Goal: Transaction & Acquisition: Purchase product/service

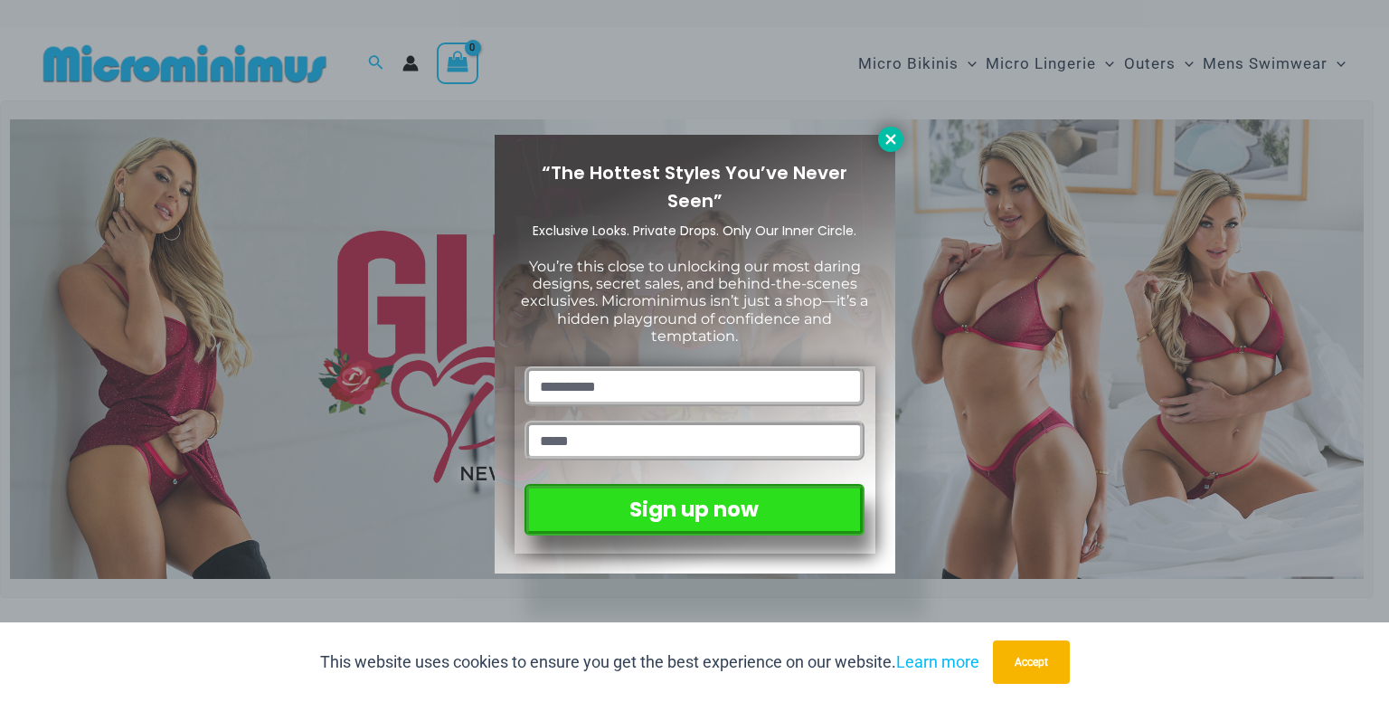
click at [886, 138] on icon at bounding box center [891, 139] width 16 height 16
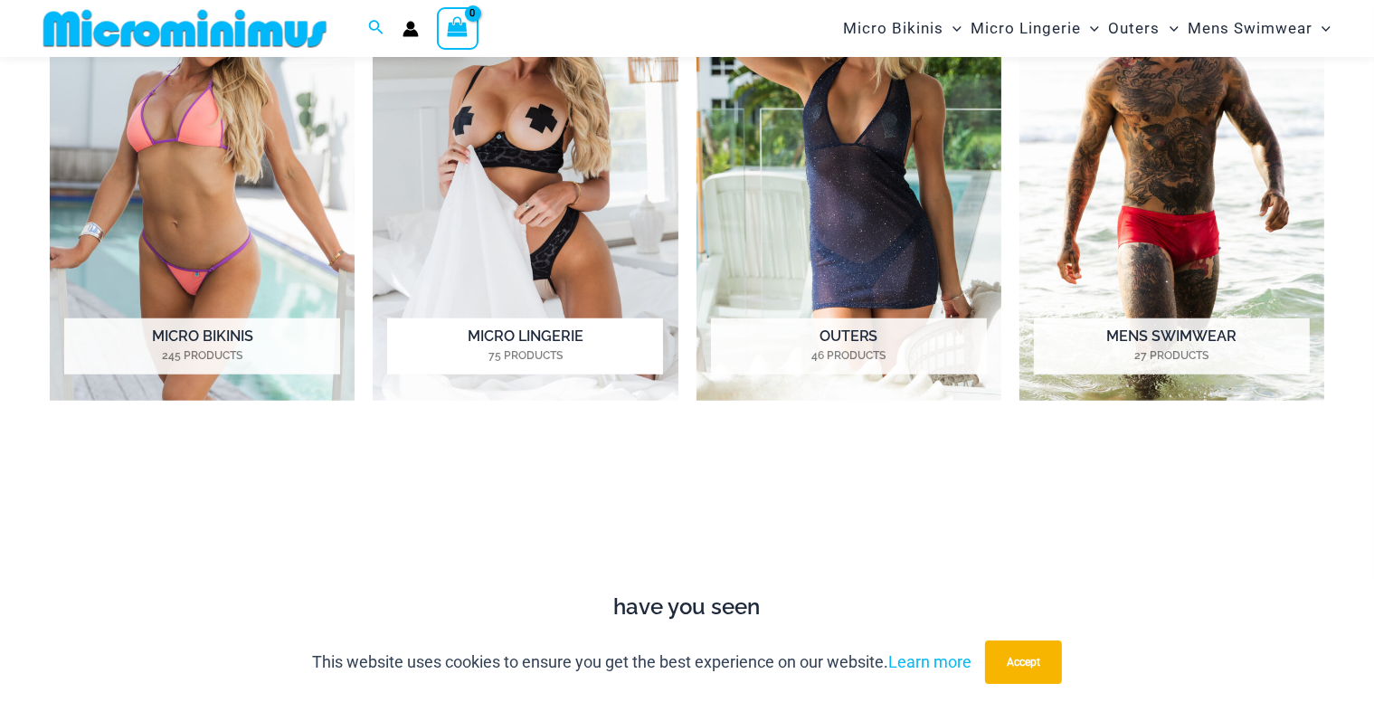
scroll to position [1492, 0]
click at [601, 350] on mark "75 Products" at bounding box center [525, 354] width 276 height 16
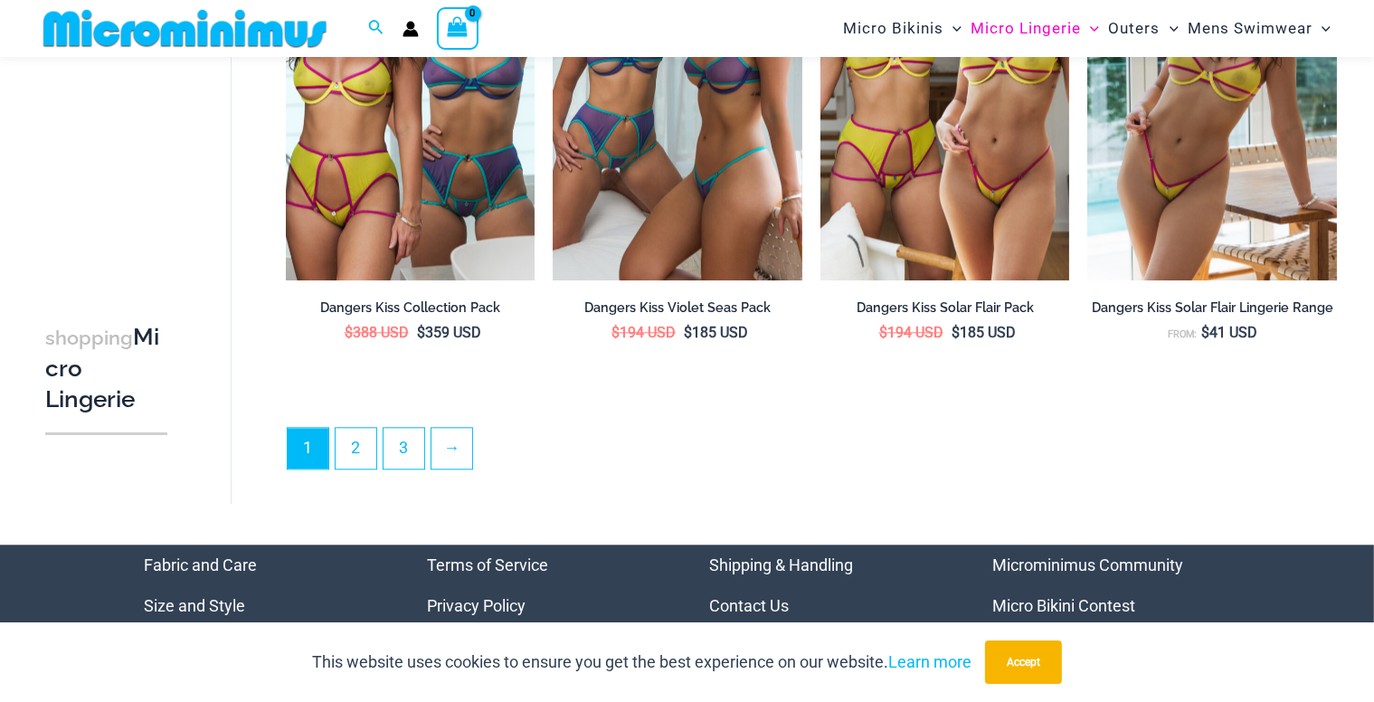
scroll to position [4436, 0]
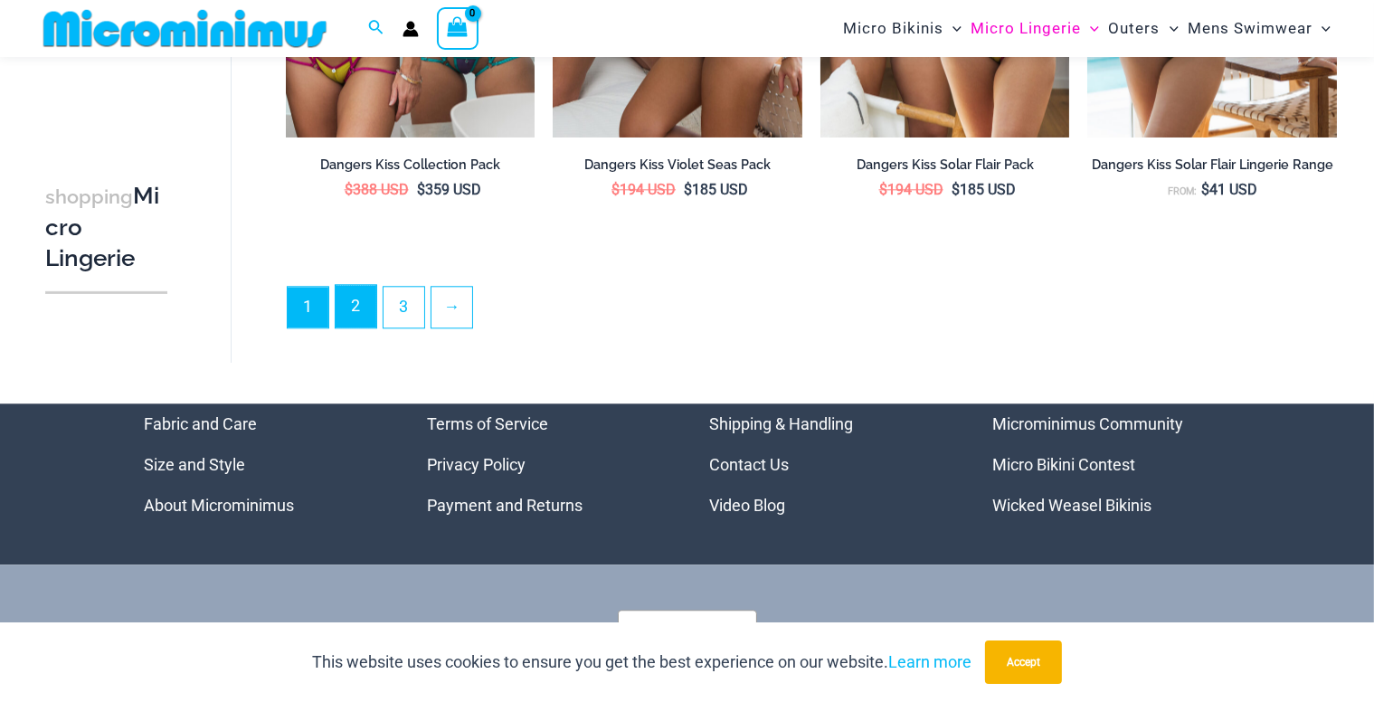
click at [336, 298] on link "2" at bounding box center [356, 306] width 41 height 43
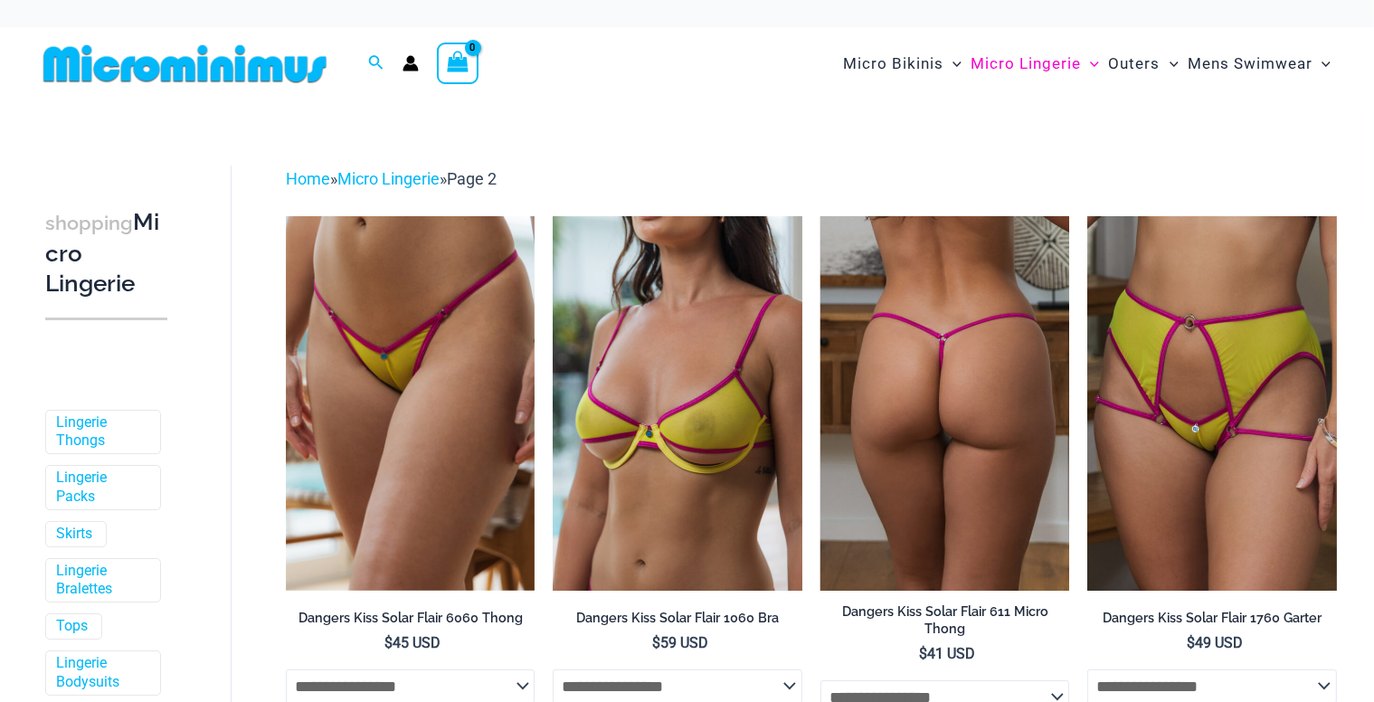
click at [962, 468] on img at bounding box center [945, 403] width 250 height 374
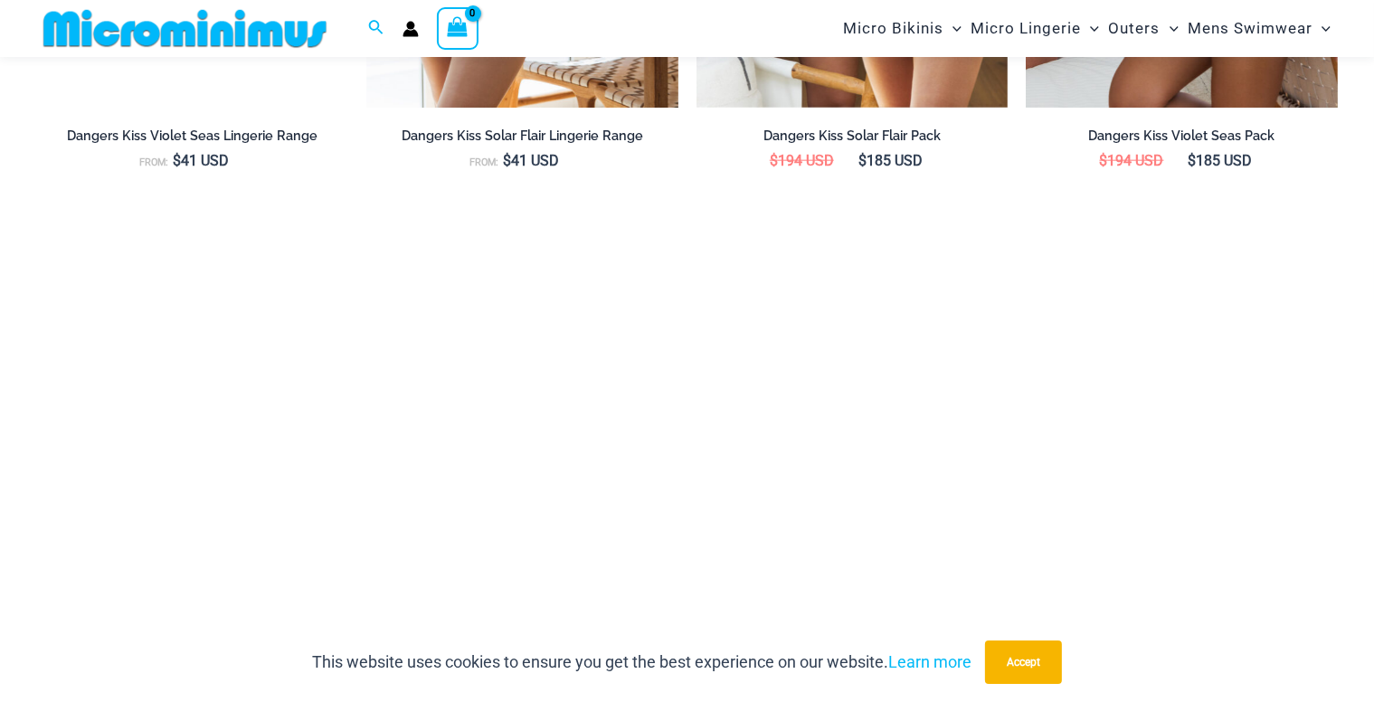
scroll to position [2441, 0]
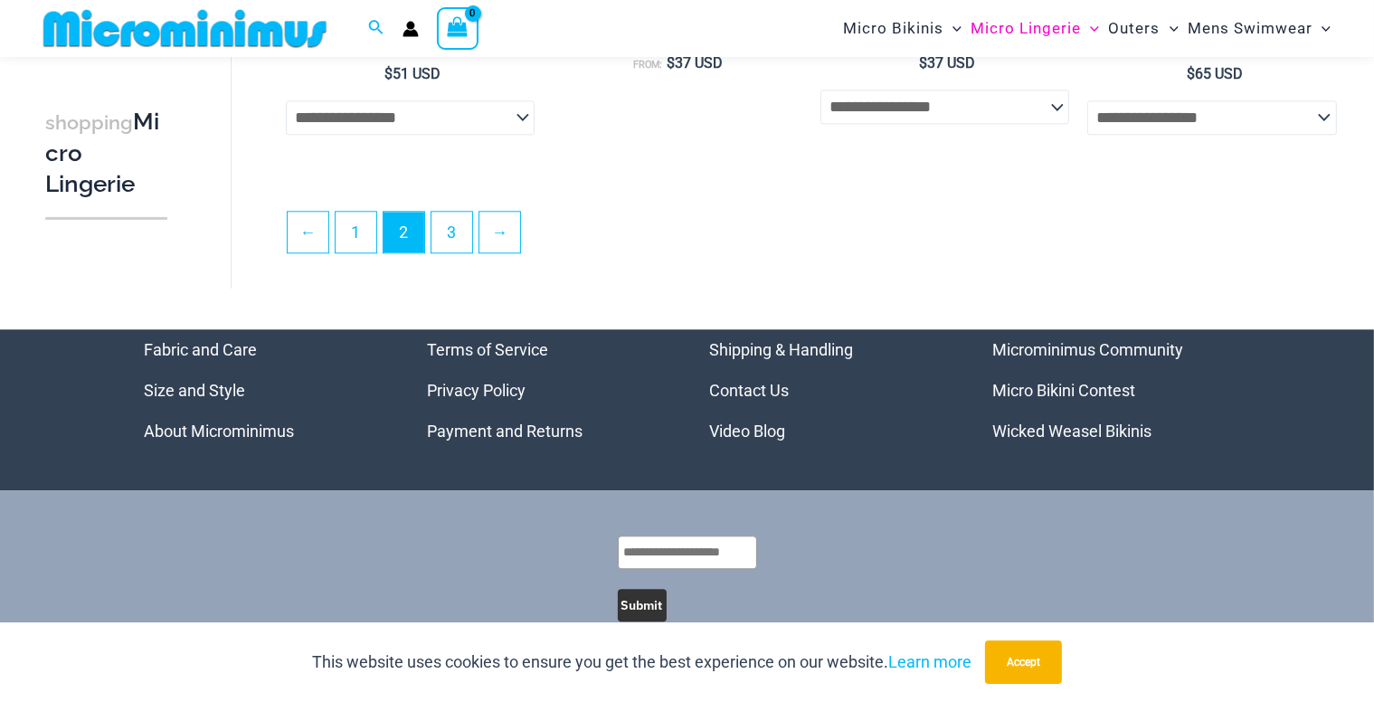
scroll to position [4470, 0]
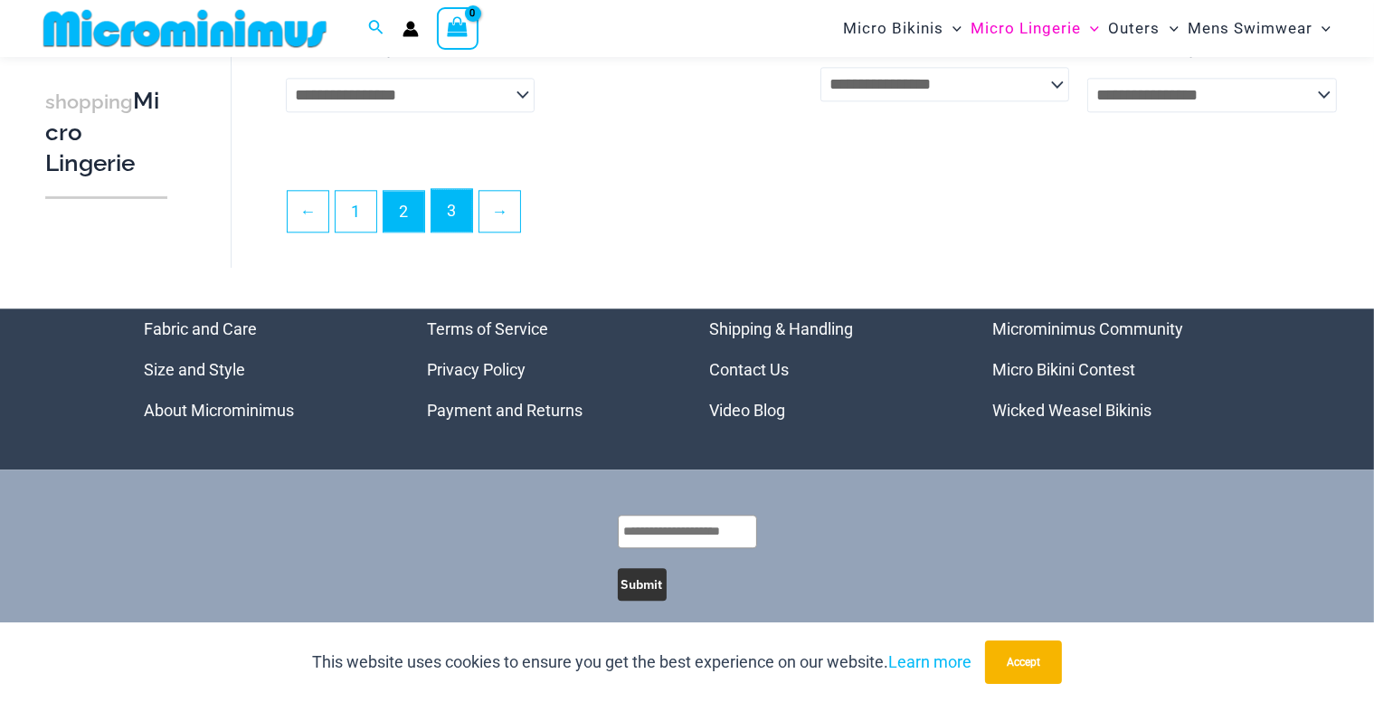
click at [454, 189] on link "3" at bounding box center [451, 210] width 41 height 43
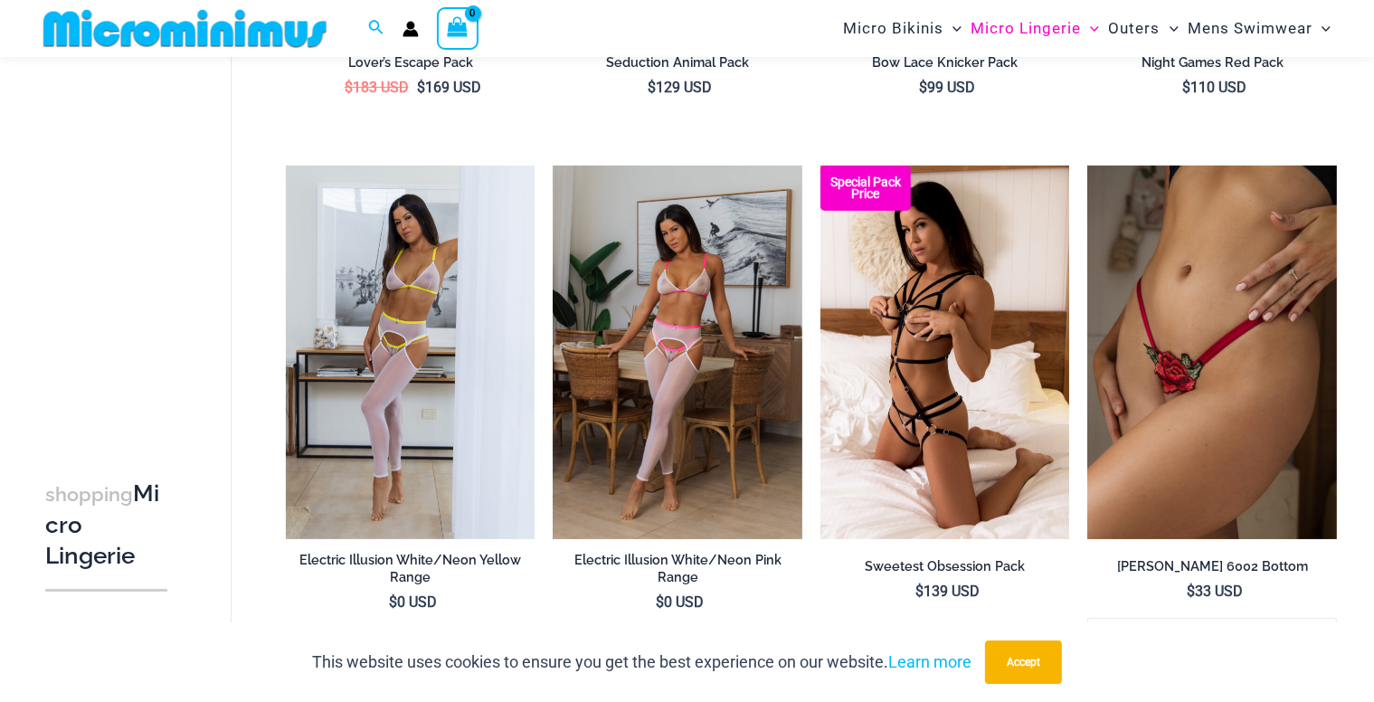
scroll to position [544, 0]
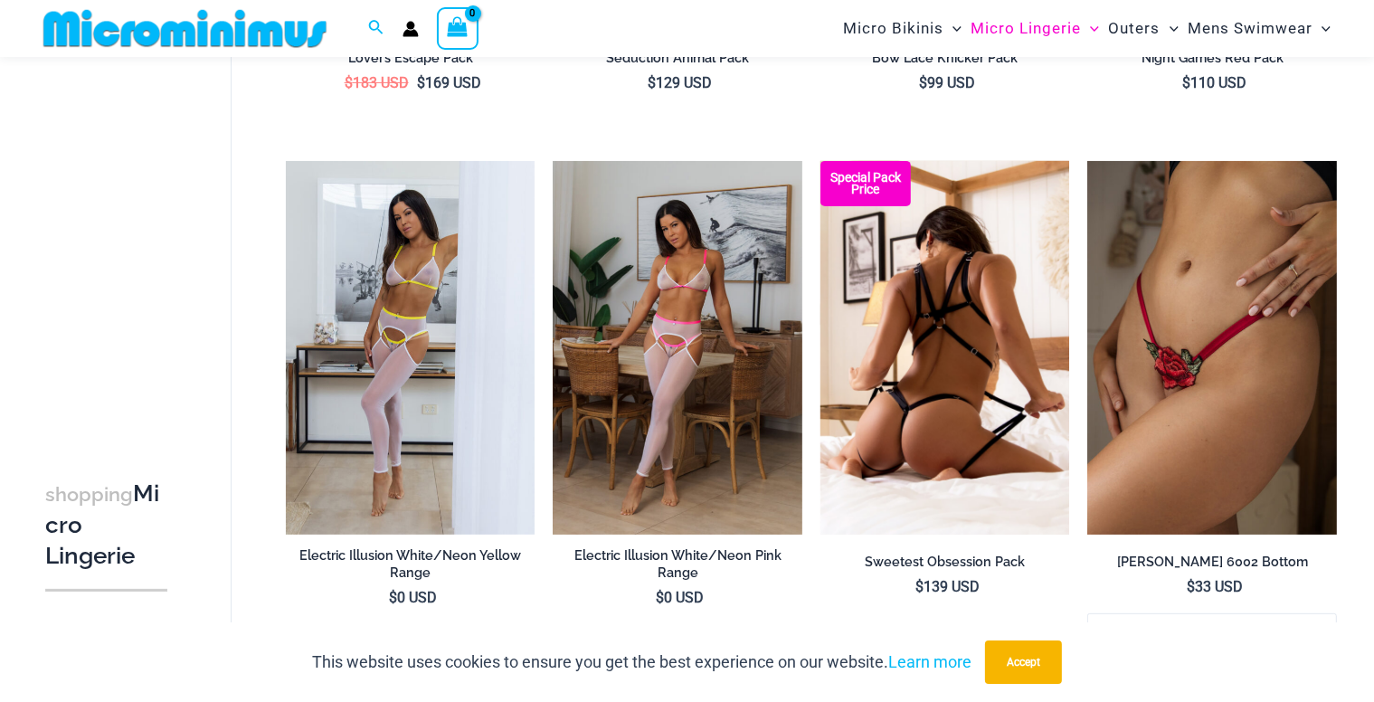
click at [971, 488] on img at bounding box center [945, 348] width 250 height 374
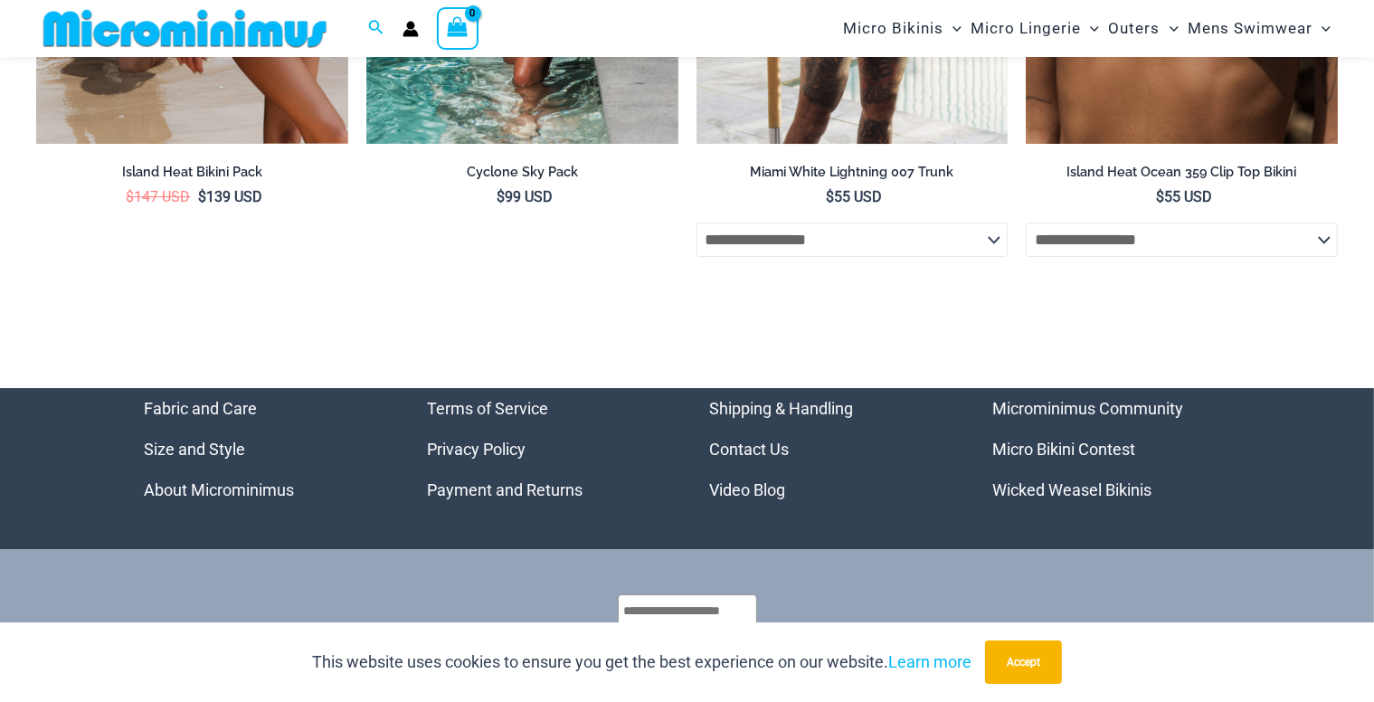
scroll to position [6224, 0]
